Goal: Information Seeking & Learning: Learn about a topic

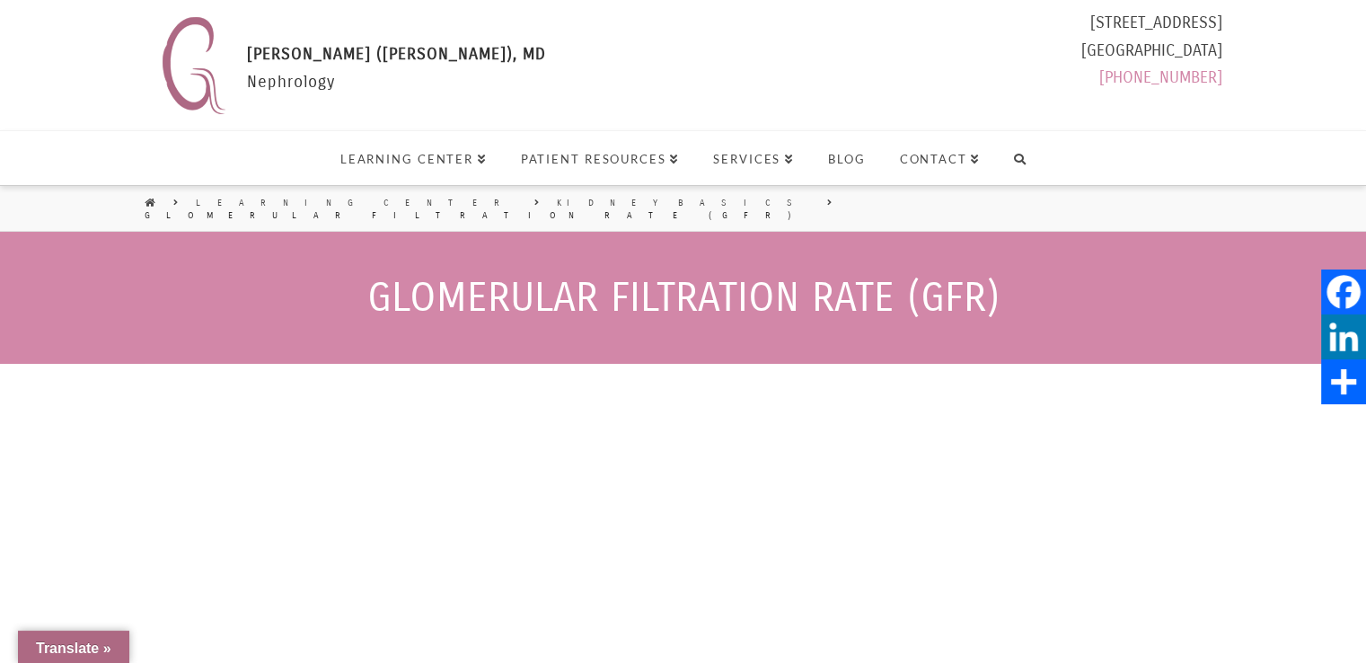
select select "Language Translate Widget"
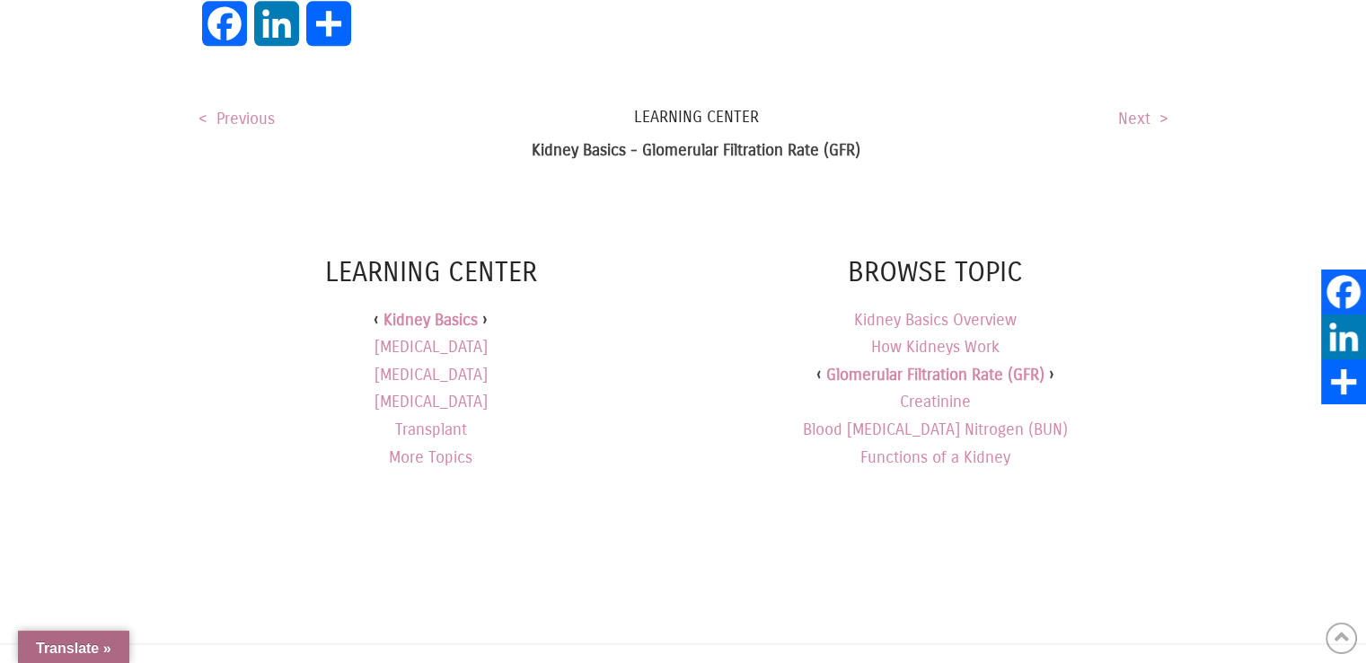
scroll to position [2369, 0]
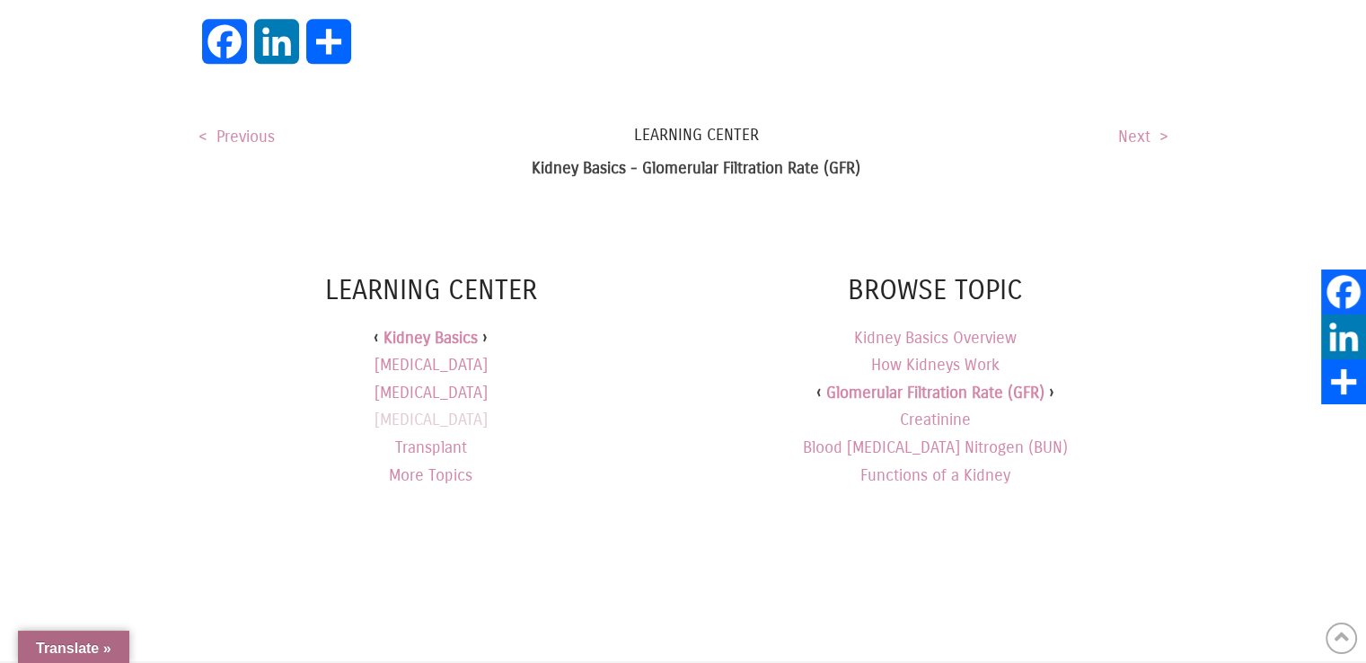
click at [461, 406] on link "[MEDICAL_DATA]" at bounding box center [430, 420] width 113 height 28
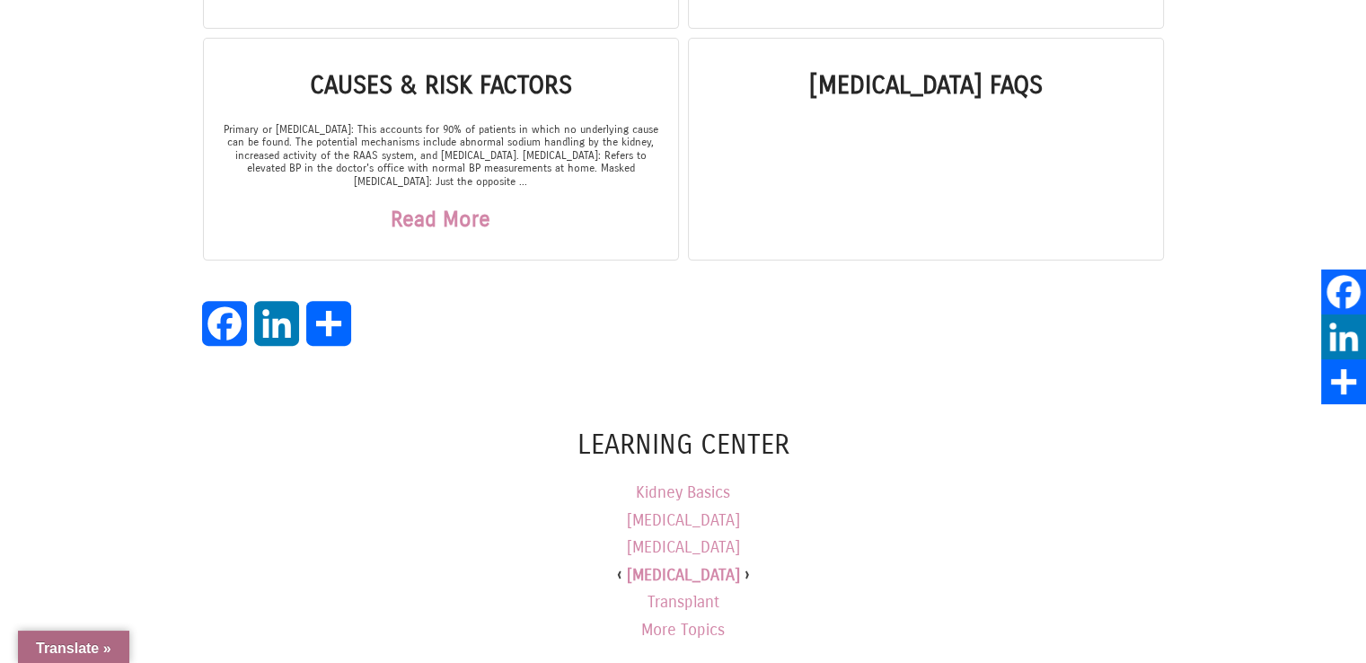
scroll to position [586, 0]
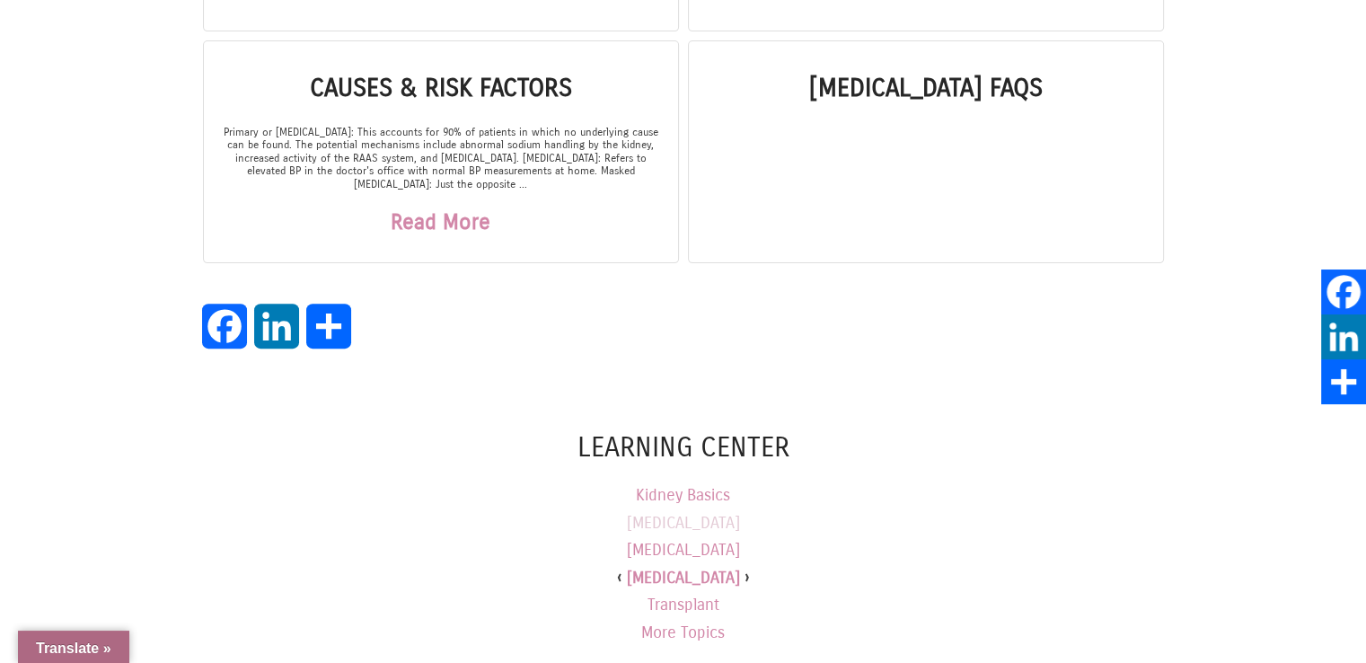
click at [699, 524] on link "[MEDICAL_DATA]" at bounding box center [683, 523] width 113 height 28
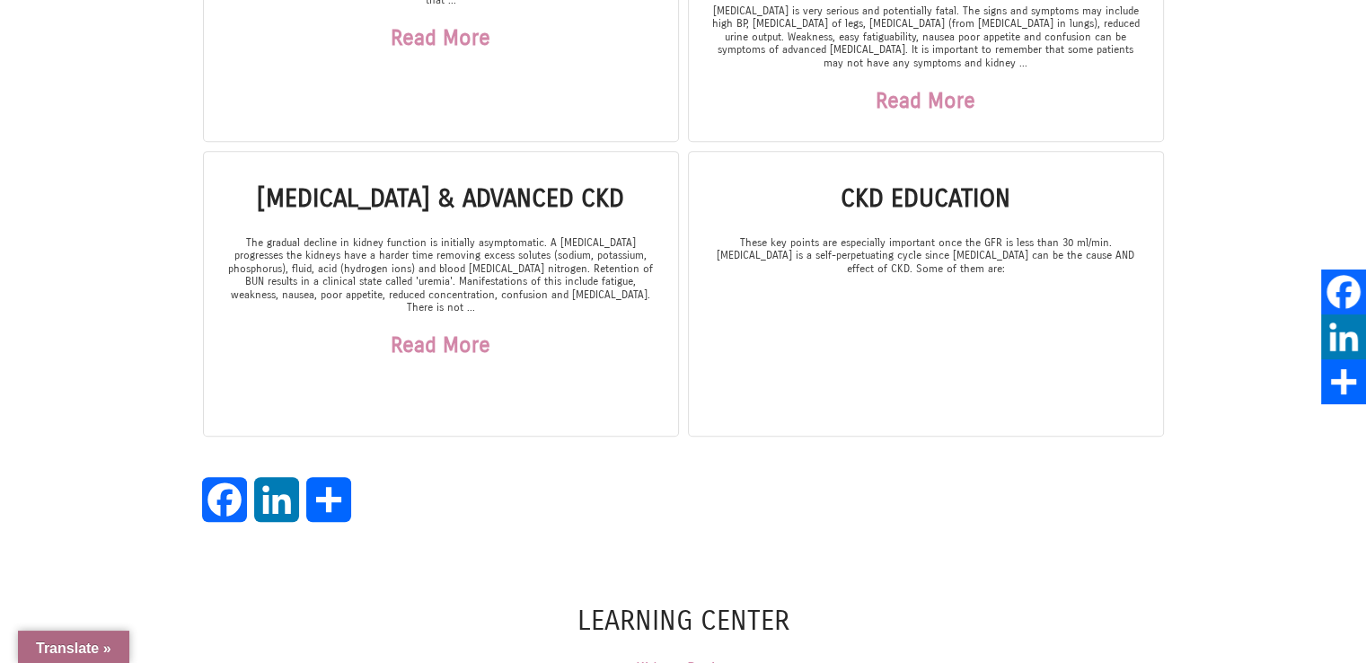
scroll to position [898, 0]
